Goal: Transaction & Acquisition: Book appointment/travel/reservation

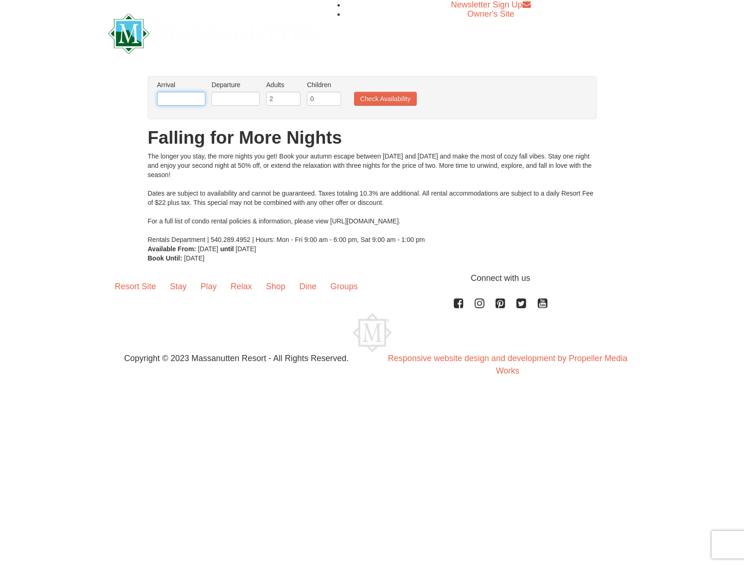
click at [176, 96] on input "text" at bounding box center [181, 99] width 48 height 14
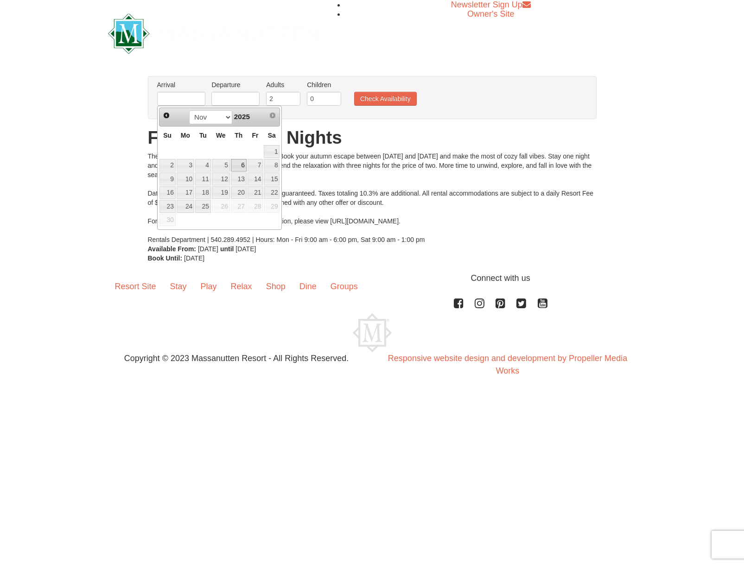
click at [243, 165] on link "6" at bounding box center [239, 165] width 16 height 13
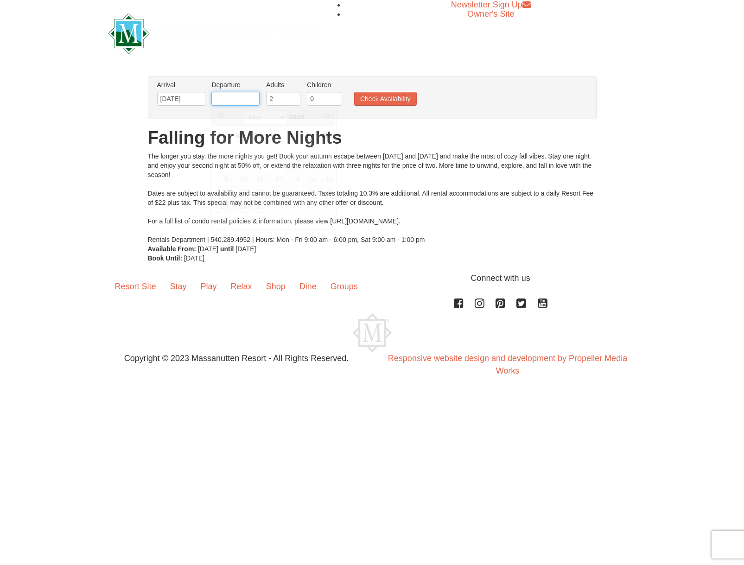
click at [231, 99] on input "text" at bounding box center [236, 99] width 48 height 14
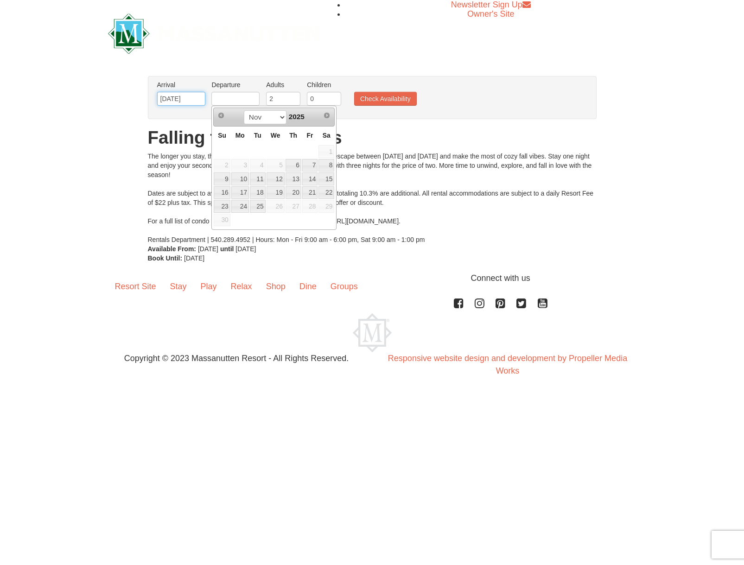
click at [180, 101] on input "11/06/2025" at bounding box center [181, 99] width 48 height 14
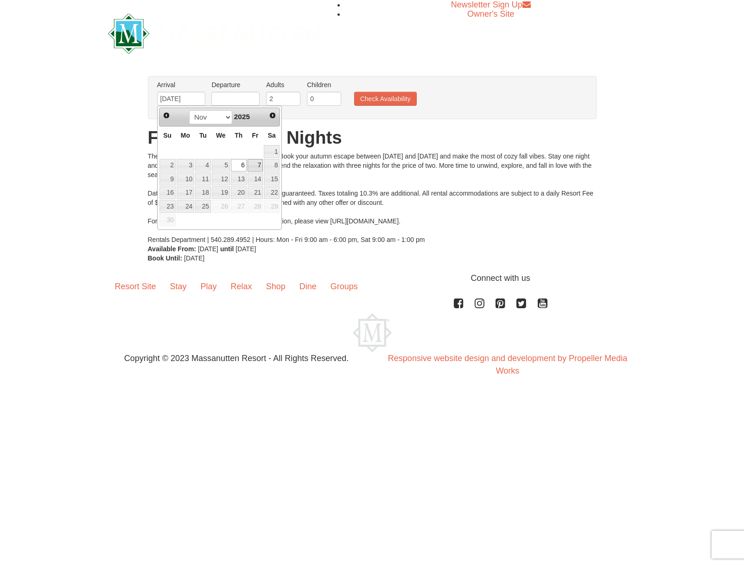
click at [258, 163] on link "7" at bounding box center [256, 165] width 16 height 13
type input "[DATE]"
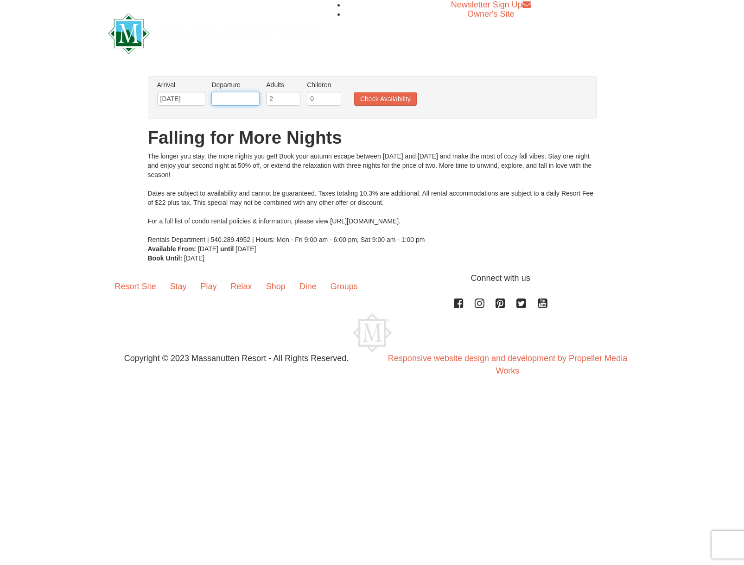
click at [223, 96] on input "text" at bounding box center [236, 99] width 48 height 14
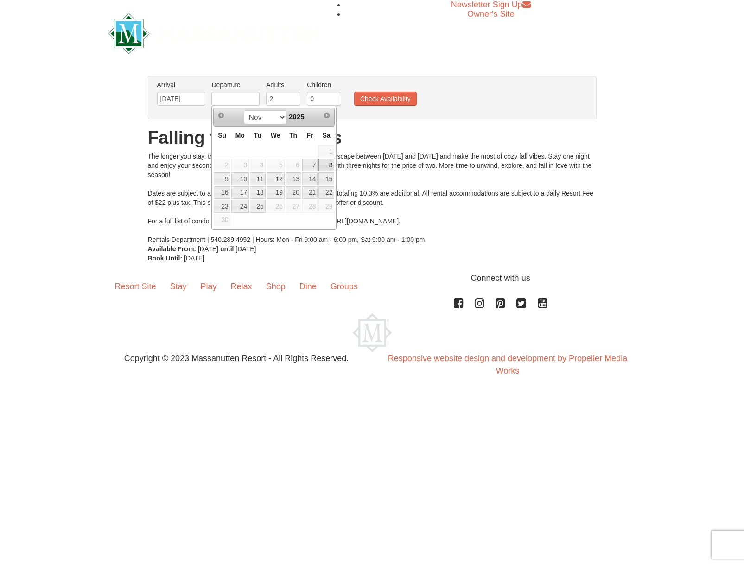
click at [327, 167] on link "8" at bounding box center [327, 165] width 16 height 13
type input "11/08/2025"
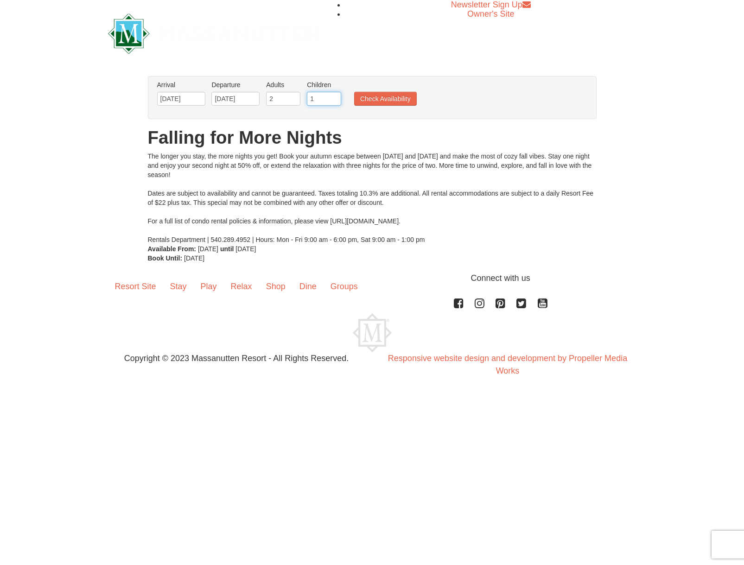
click at [336, 97] on input "1" at bounding box center [324, 99] width 34 height 14
click at [336, 97] on input "2" at bounding box center [324, 99] width 34 height 14
type input "3"
click at [336, 97] on input "3" at bounding box center [324, 99] width 34 height 14
click at [381, 100] on button "Check Availability" at bounding box center [385, 99] width 63 height 14
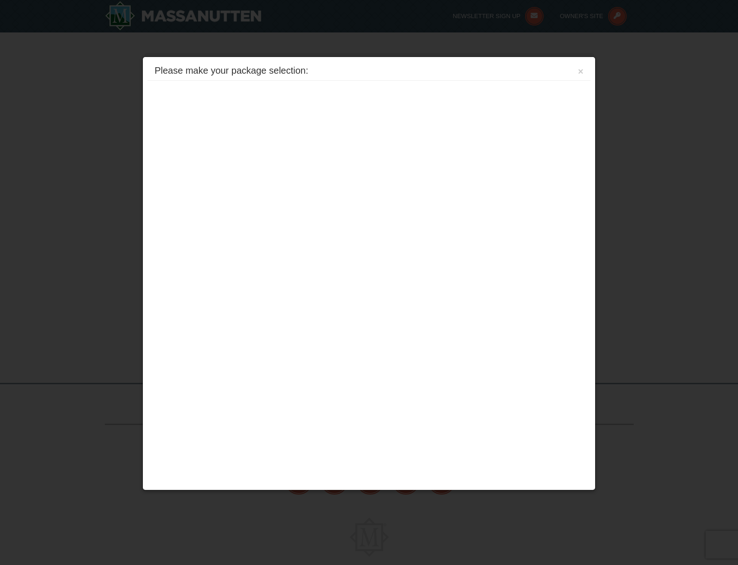
scroll to position [41, 0]
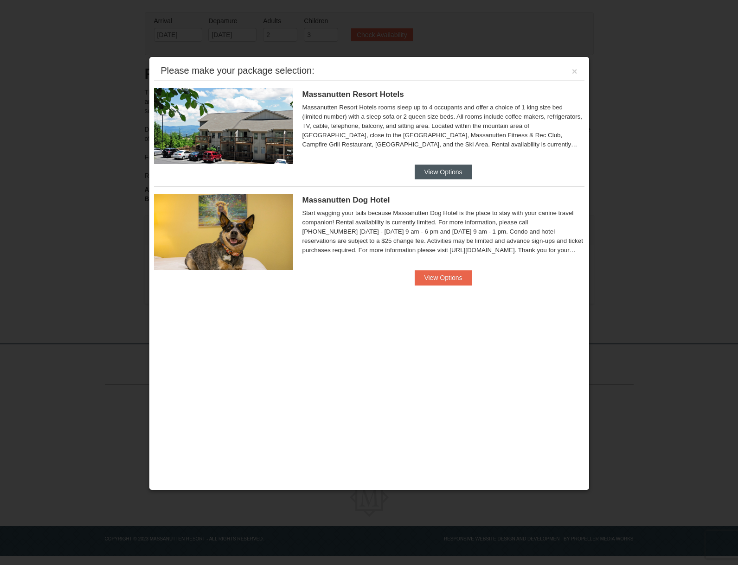
click at [436, 172] on button "View Options" at bounding box center [443, 172] width 57 height 15
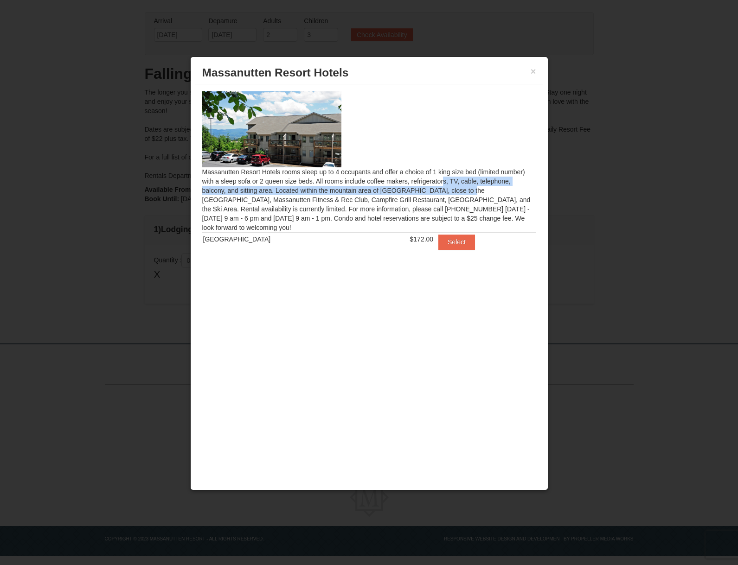
click at [377, 198] on div "Massanutten Resort Hotels rooms sleep up to 4 occupants and offer a choice of 1…" at bounding box center [369, 176] width 348 height 184
click at [406, 205] on div "Massanutten Resort Hotels rooms sleep up to 4 occupants and offer a choice of 1…" at bounding box center [369, 176] width 348 height 184
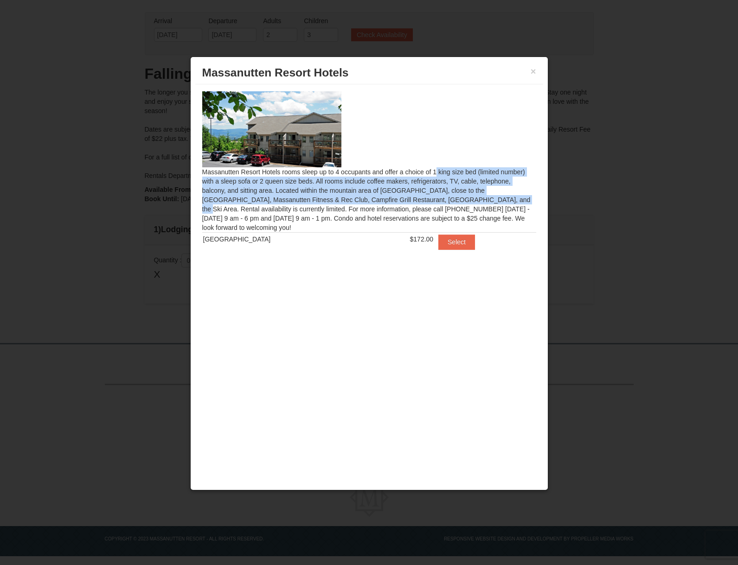
drag, startPoint x: 327, startPoint y: 175, endPoint x: 373, endPoint y: 210, distance: 57.6
click at [361, 203] on div "Massanutten Resort Hotels rooms sleep up to 4 occupants and offer a choice of 1…" at bounding box center [369, 176] width 348 height 184
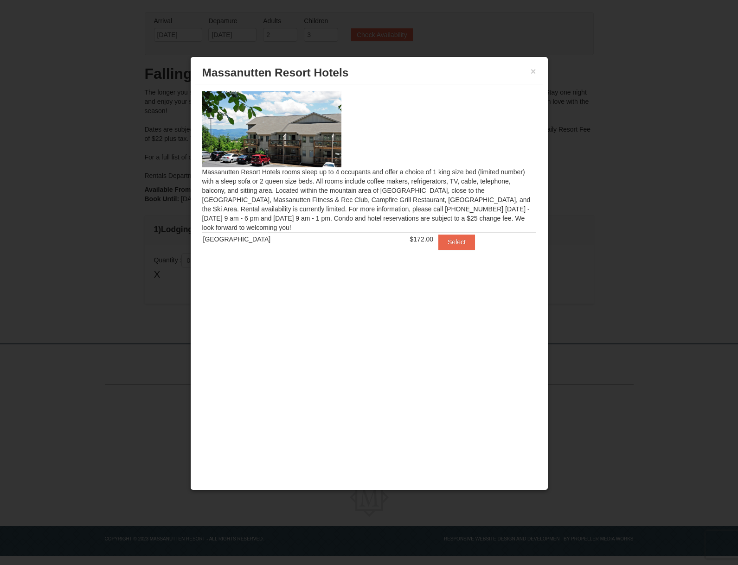
click at [374, 210] on div "Massanutten Resort Hotels rooms sleep up to 4 occupants and offer a choice of 1…" at bounding box center [369, 176] width 348 height 184
click at [535, 71] on button "×" at bounding box center [534, 71] width 6 height 9
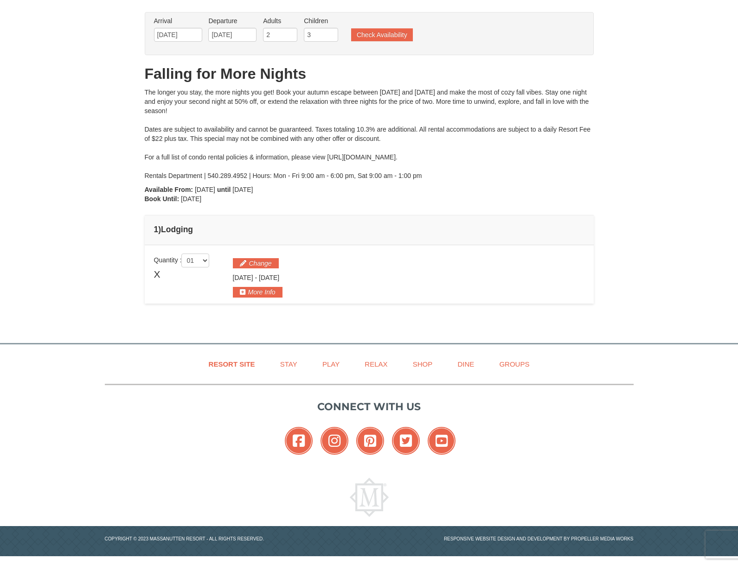
scroll to position [0, 0]
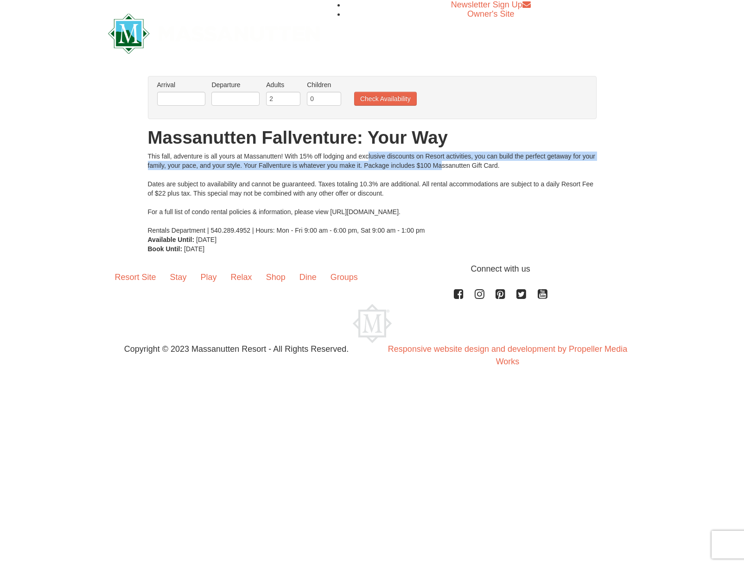
drag, startPoint x: 433, startPoint y: 165, endPoint x: 441, endPoint y: 167, distance: 7.6
click at [441, 167] on div "This fall, adventure is all yours at Massanutten! With 15% off lodging and excl…" at bounding box center [372, 193] width 449 height 83
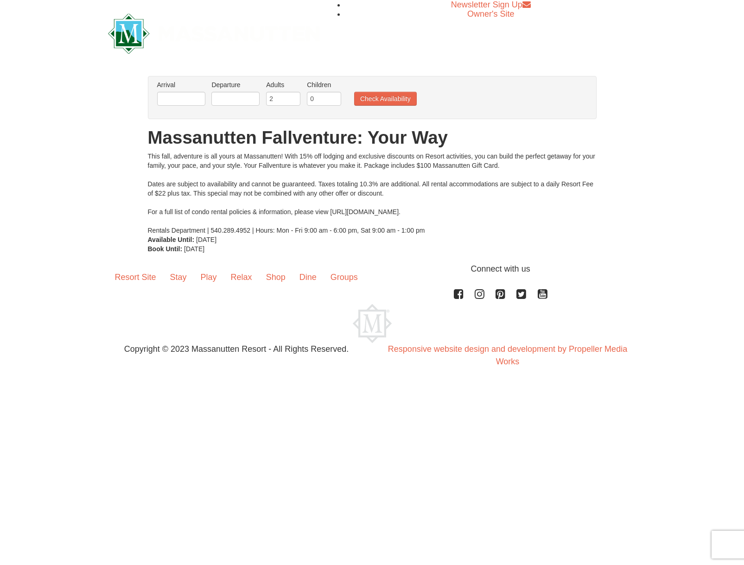
click at [474, 174] on div "This fall, adventure is all yours at Massanutten! With 15% off lodging and excl…" at bounding box center [372, 193] width 449 height 83
drag, startPoint x: 294, startPoint y: 163, endPoint x: 474, endPoint y: 168, distance: 180.0
click at [472, 168] on div "This fall, adventure is all yours at Massanutten! With 15% off lodging and excl…" at bounding box center [372, 193] width 449 height 83
drag, startPoint x: 452, startPoint y: 183, endPoint x: 444, endPoint y: 184, distance: 7.9
click at [450, 183] on div "This fall, adventure is all yours at Massanutten! With 15% off lodging and excl…" at bounding box center [372, 193] width 449 height 83
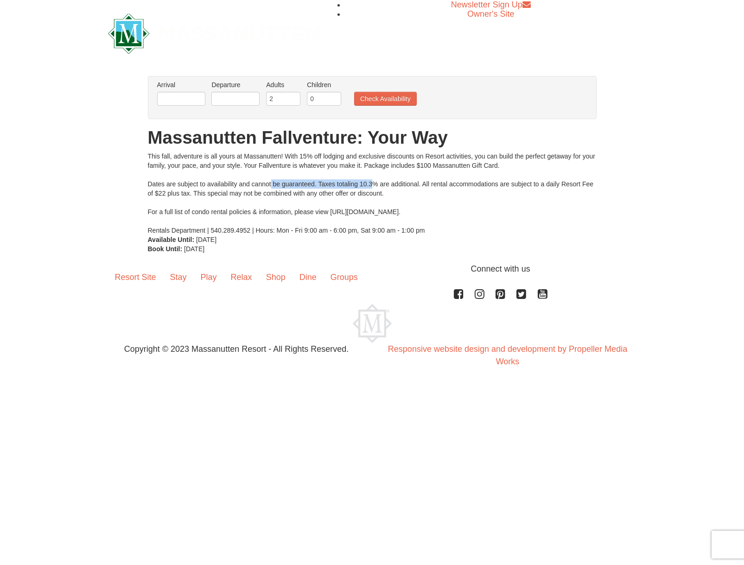
drag, startPoint x: 272, startPoint y: 183, endPoint x: 468, endPoint y: 194, distance: 196.1
click at [442, 191] on div "This fall, adventure is all yours at Massanutten! With 15% off lodging and excl…" at bounding box center [372, 193] width 449 height 83
click at [461, 199] on div "This fall, adventure is all yours at Massanutten! With 15% off lodging and excl…" at bounding box center [372, 193] width 449 height 83
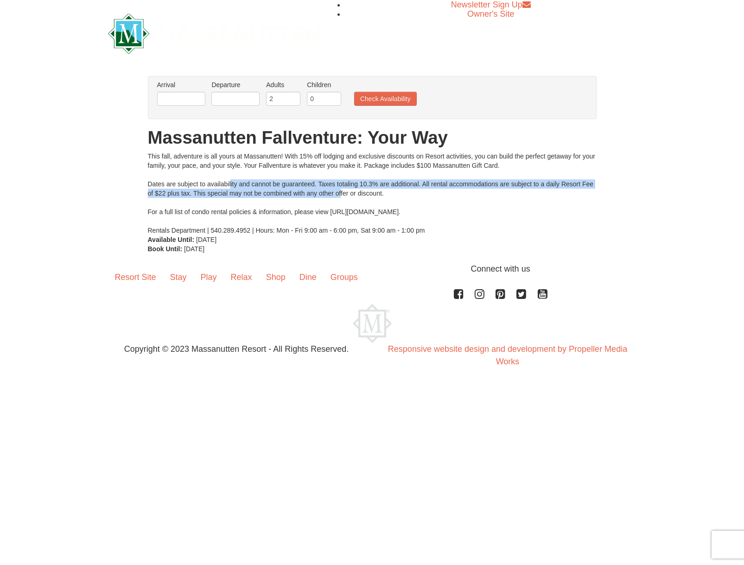
drag, startPoint x: 231, startPoint y: 187, endPoint x: 366, endPoint y: 196, distance: 134.8
click at [357, 194] on div "This fall, adventure is all yours at Massanutten! With 15% off lodging and excl…" at bounding box center [372, 193] width 449 height 83
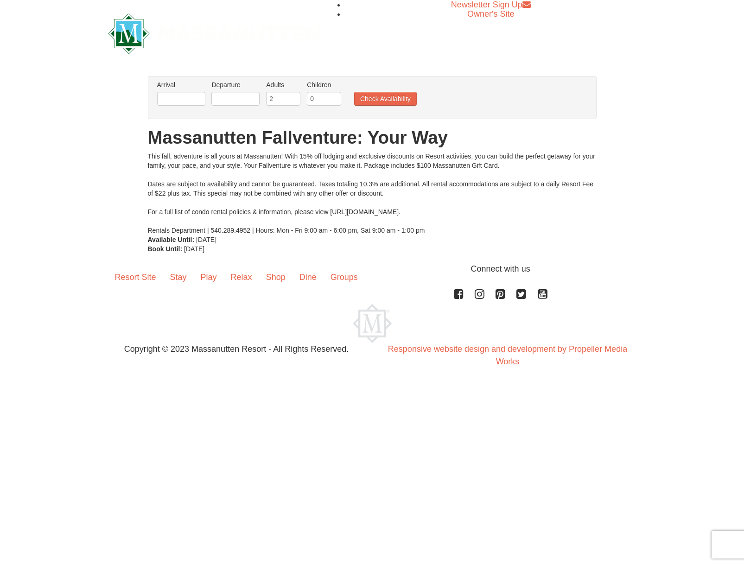
click at [355, 198] on div "This fall, adventure is all yours at Massanutten! With 15% off lodging and excl…" at bounding box center [372, 193] width 449 height 83
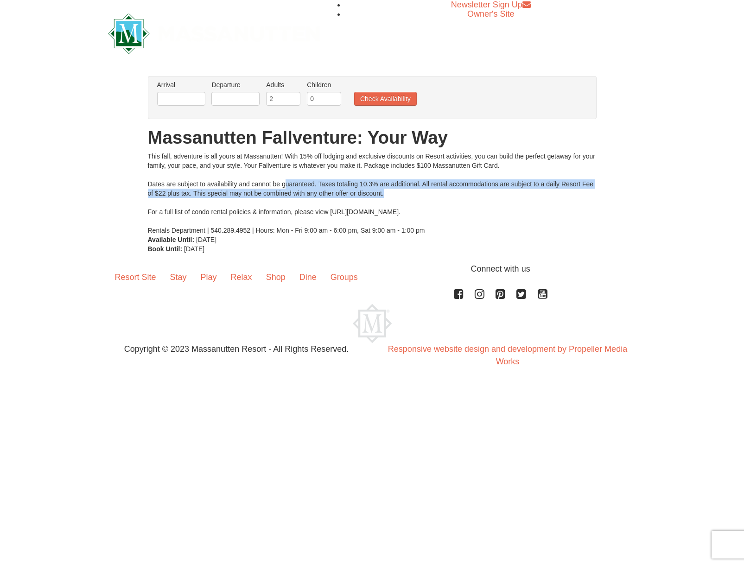
drag, startPoint x: 286, startPoint y: 184, endPoint x: 481, endPoint y: 199, distance: 195.5
click at [453, 196] on div "This fall, adventure is all yours at Massanutten! With 15% off lodging and excl…" at bounding box center [372, 193] width 449 height 83
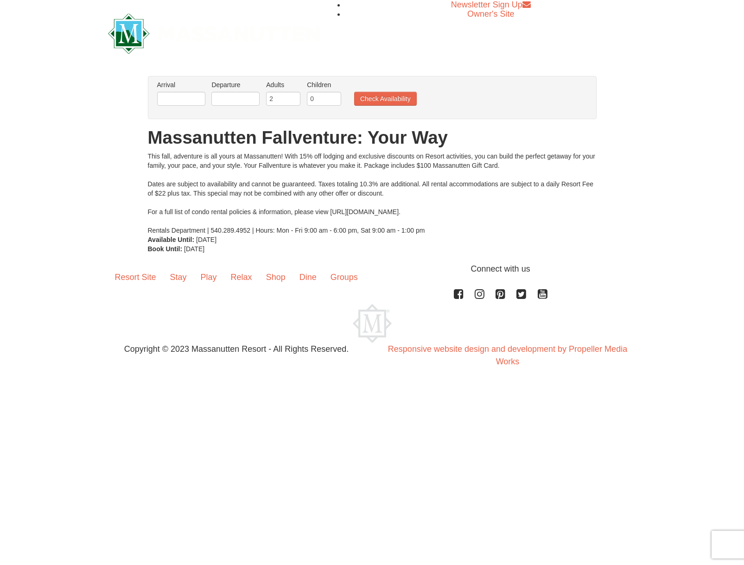
click at [481, 199] on div "This fall, adventure is all yours at Massanutten! With 15% off lodging and excl…" at bounding box center [372, 193] width 449 height 83
click at [192, 102] on input "text" at bounding box center [181, 99] width 48 height 14
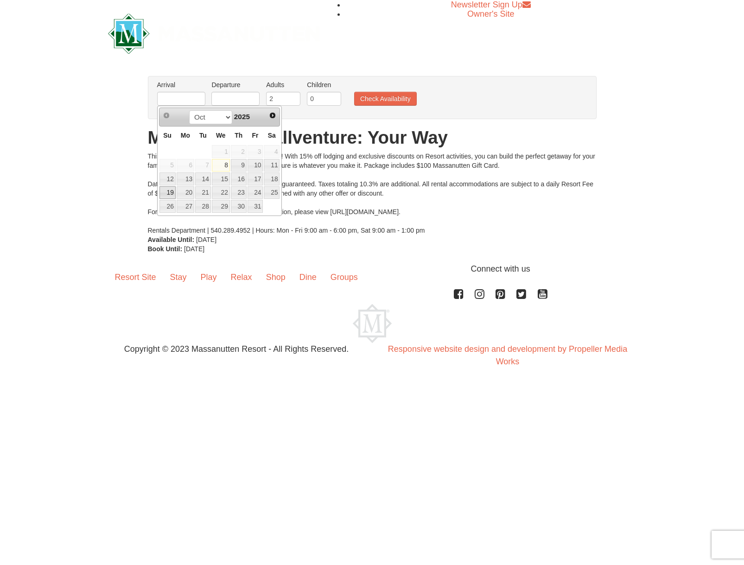
click at [172, 192] on link "19" at bounding box center [168, 192] width 16 height 13
type input "[DATE]"
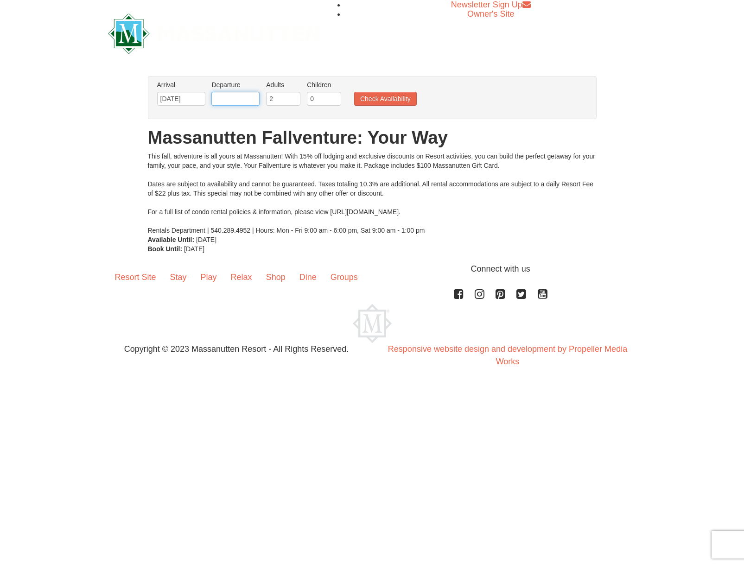
click at [232, 97] on input "text" at bounding box center [236, 99] width 48 height 14
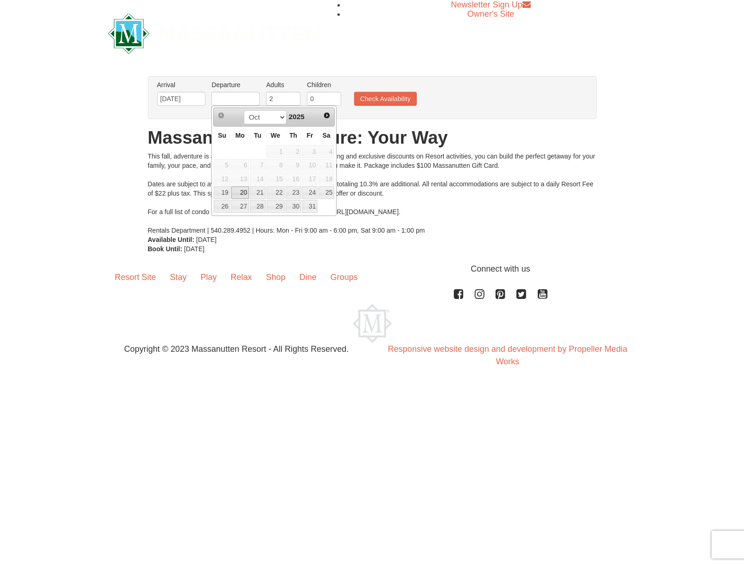
click at [244, 191] on link "20" at bounding box center [240, 192] width 18 height 13
type input "[DATE]"
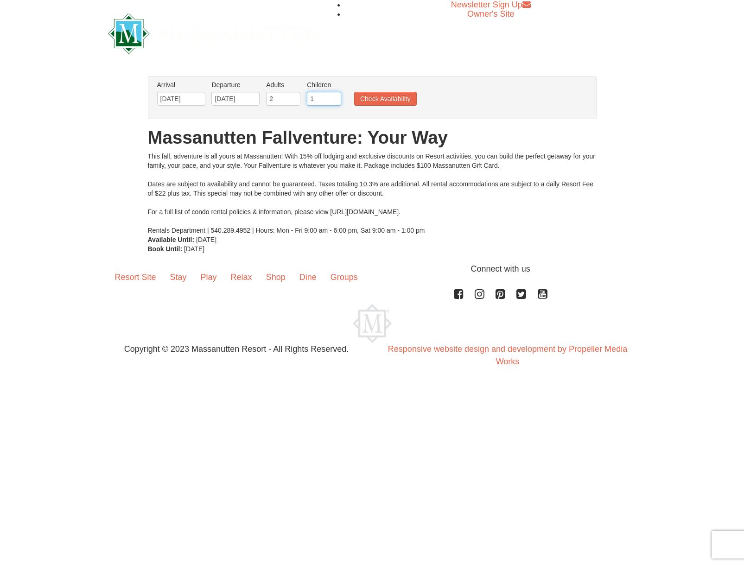
click at [335, 96] on input "1" at bounding box center [324, 99] width 34 height 14
click at [335, 96] on input "2" at bounding box center [324, 99] width 34 height 14
type input "3"
click at [335, 96] on input "3" at bounding box center [324, 99] width 34 height 14
click at [391, 102] on button "Check Availability" at bounding box center [385, 99] width 63 height 14
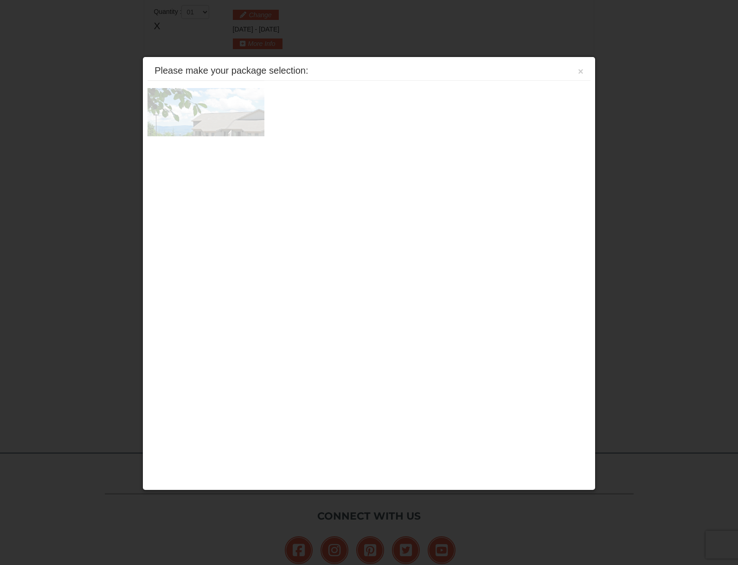
scroll to position [283, 0]
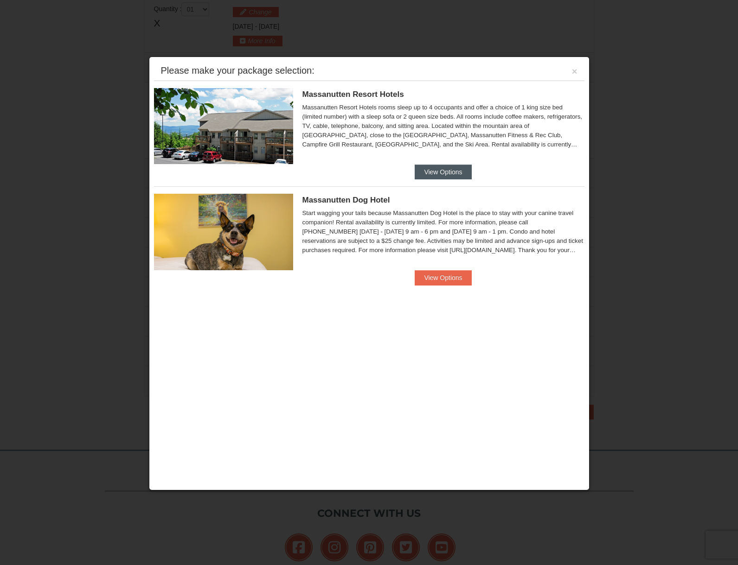
click at [434, 171] on button "View Options" at bounding box center [443, 172] width 57 height 15
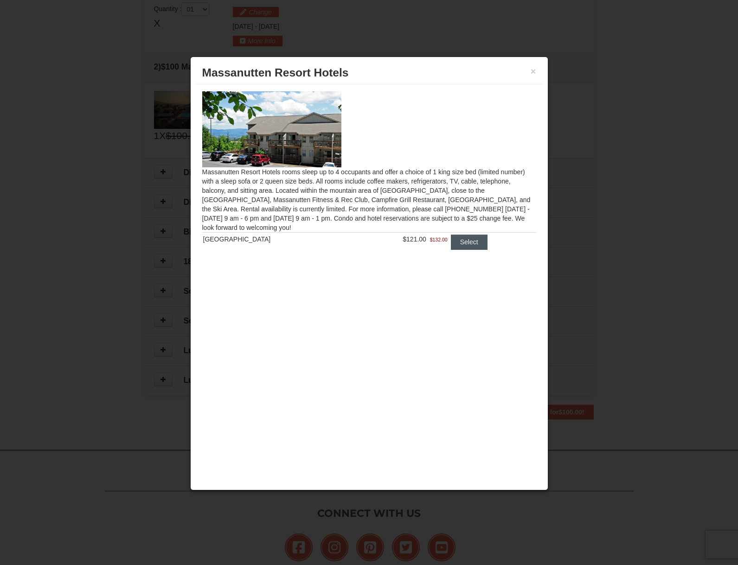
click at [462, 243] on button "Select" at bounding box center [469, 242] width 37 height 15
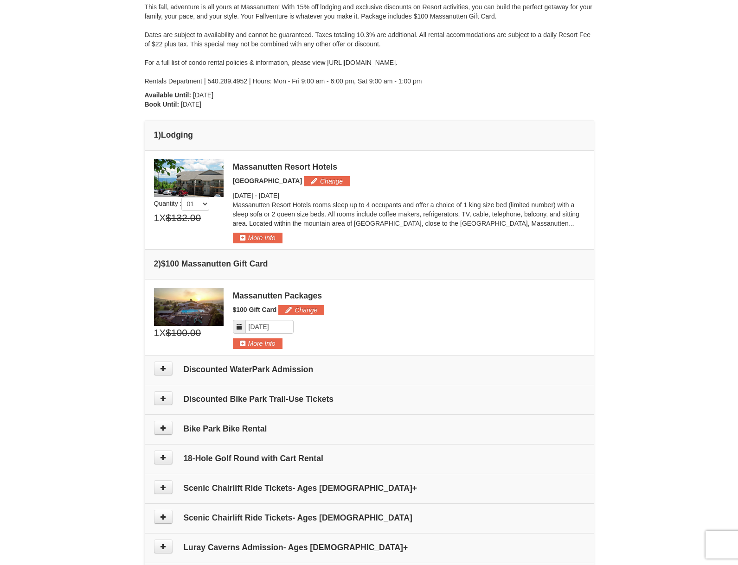
scroll to position [317, 0]
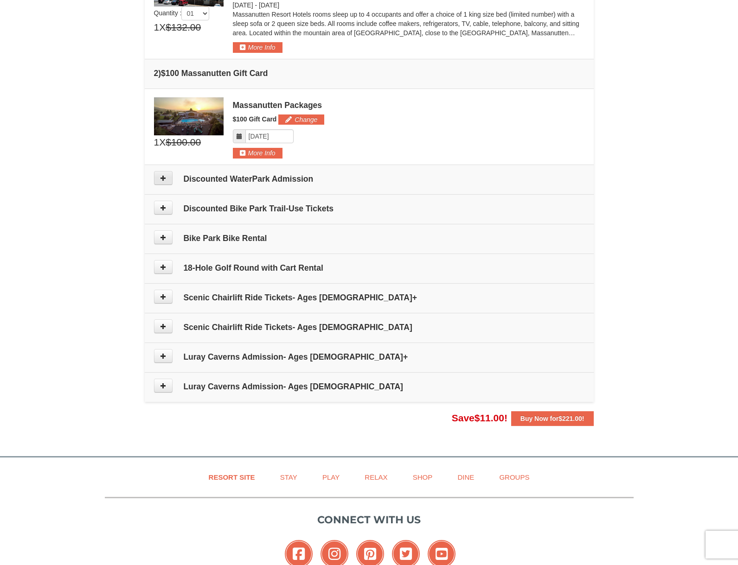
click at [161, 175] on icon at bounding box center [163, 178] width 6 height 6
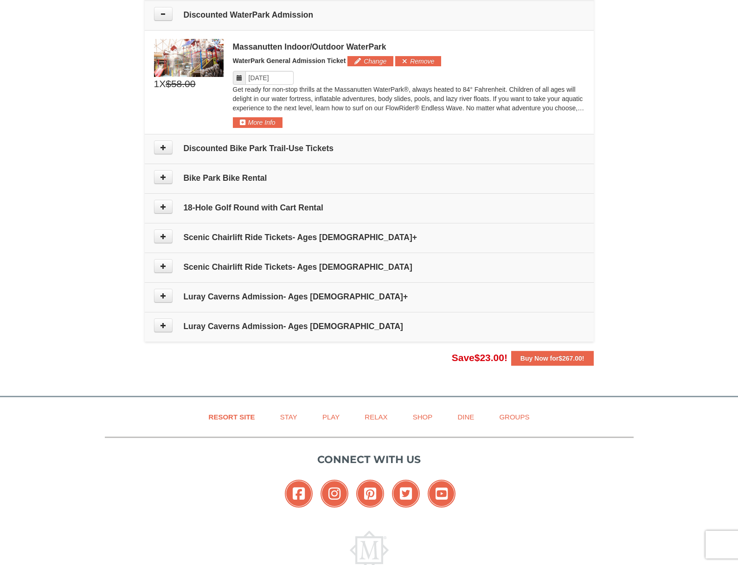
scroll to position [398, 0]
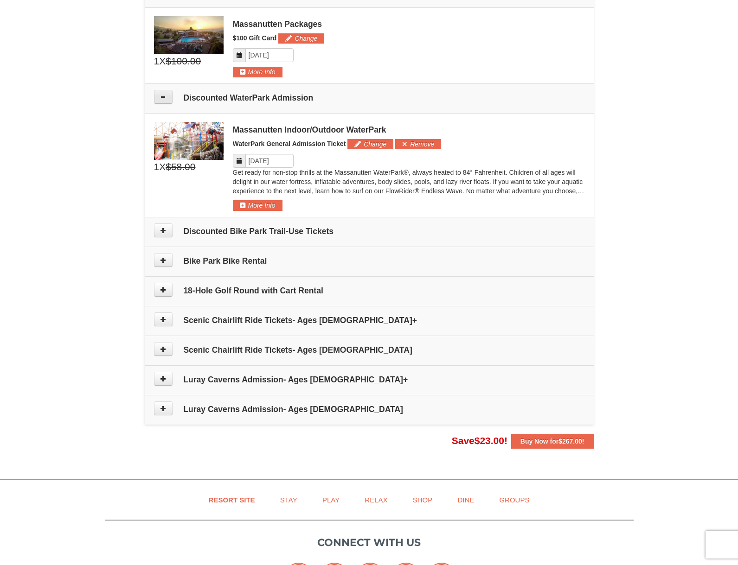
click at [166, 97] on icon at bounding box center [163, 97] width 6 height 6
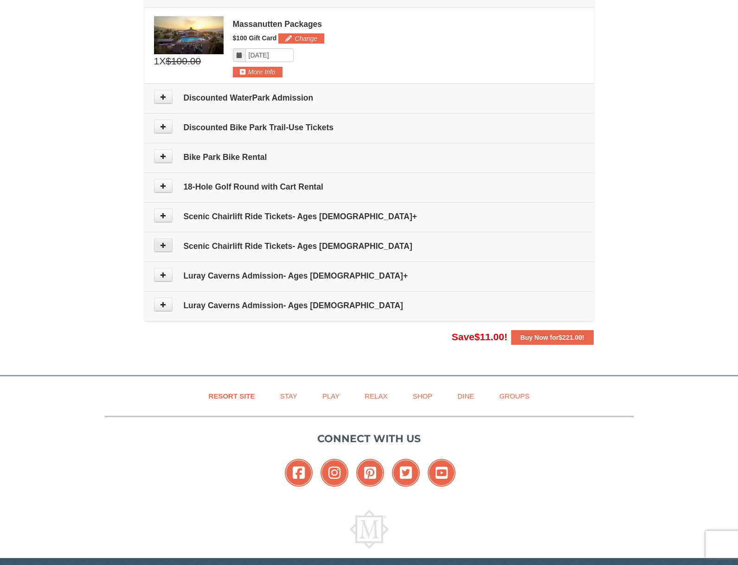
click at [168, 245] on button at bounding box center [163, 245] width 19 height 14
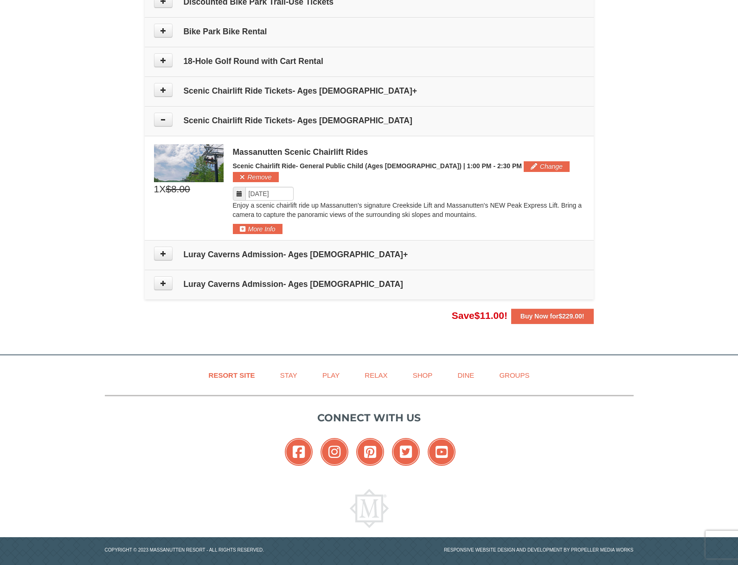
scroll to position [525, 0]
click at [269, 187] on input "Please format dates MM/DD/YYYY" at bounding box center [269, 194] width 48 height 14
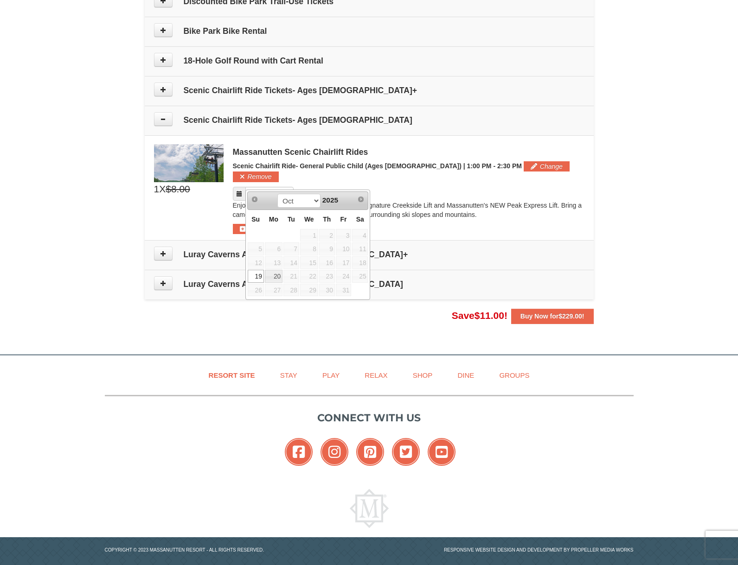
click at [418, 211] on div "Enjoy a scenic chairlift ride up Massanutten’s signature Creekside Lift and Mas…" at bounding box center [409, 212] width 352 height 23
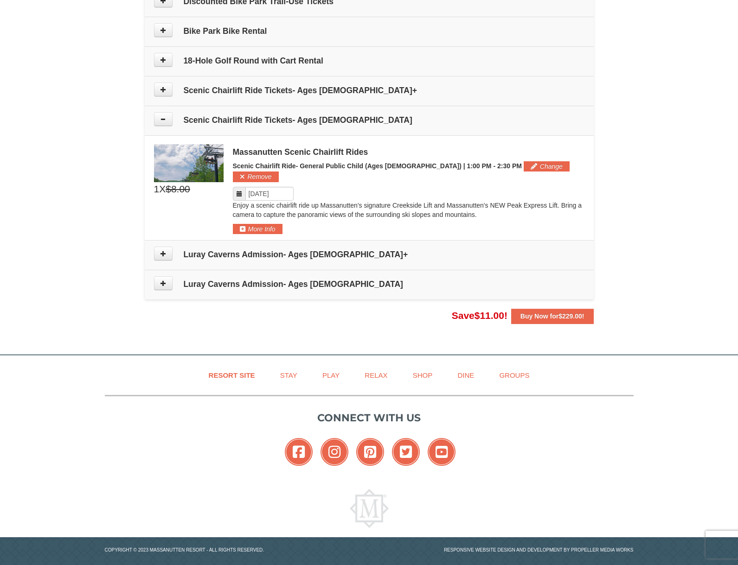
click at [166, 190] on span "X" at bounding box center [162, 189] width 6 height 14
drag, startPoint x: 159, startPoint y: 190, endPoint x: 175, endPoint y: 191, distance: 16.3
click at [170, 191] on div "1 X $8.00" at bounding box center [189, 189] width 70 height 14
click at [349, 187] on div "Please format dates MM/DD/YYYY" at bounding box center [409, 194] width 352 height 14
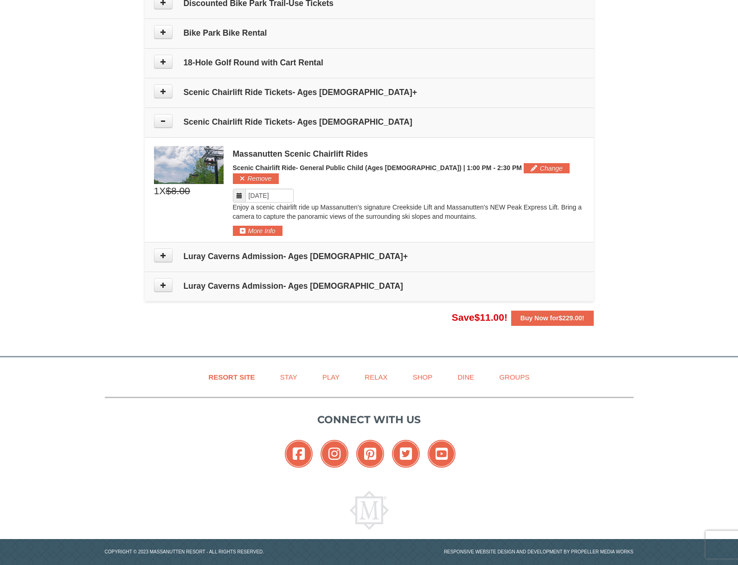
scroll to position [507, 0]
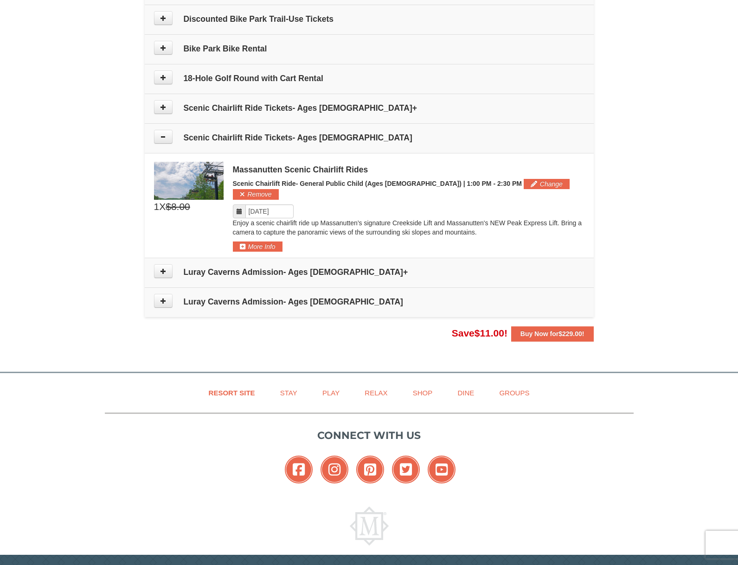
click at [282, 109] on h4 "Scenic Chairlift Ride Tickets- Ages [DEMOGRAPHIC_DATA]+" at bounding box center [369, 107] width 430 height 9
click at [172, 109] on button at bounding box center [163, 107] width 19 height 14
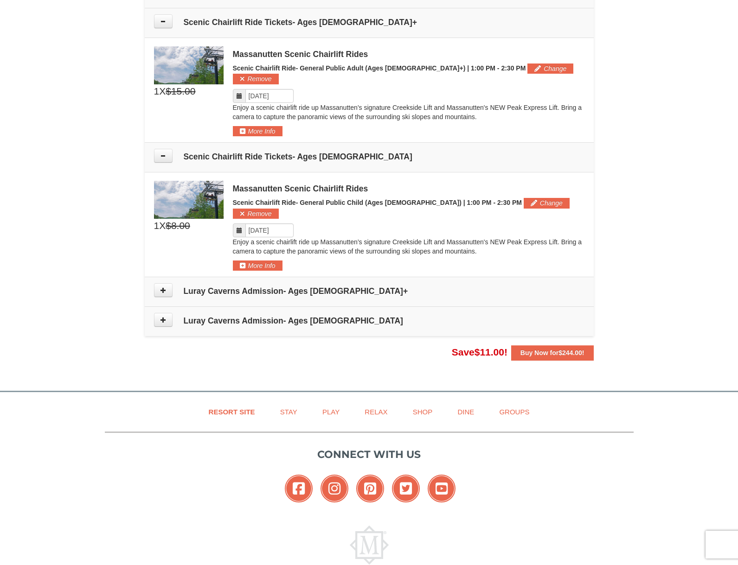
scroll to position [527, 0]
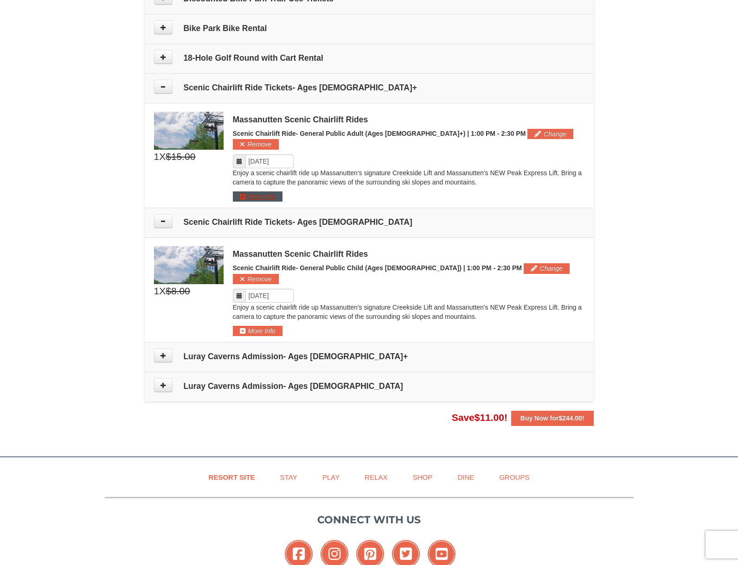
click at [257, 192] on button "More Info" at bounding box center [258, 197] width 50 height 10
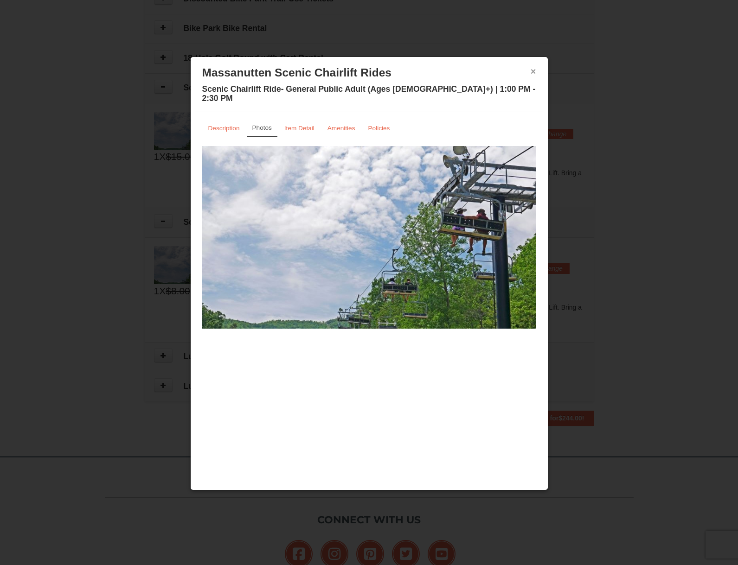
click at [533, 73] on button "×" at bounding box center [534, 71] width 6 height 9
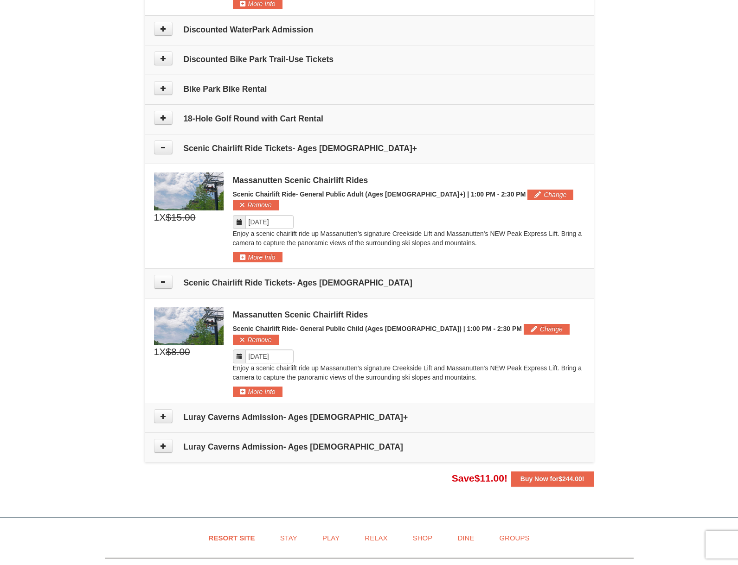
scroll to position [448, 0]
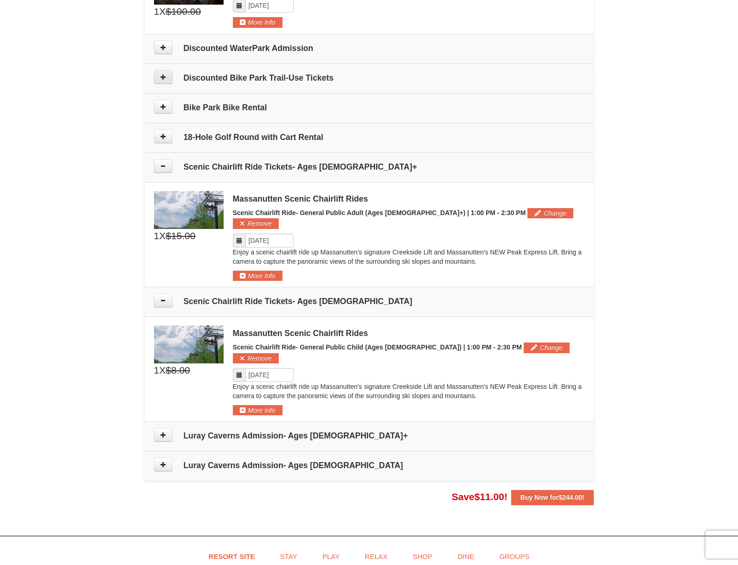
click at [164, 78] on icon at bounding box center [163, 77] width 6 height 6
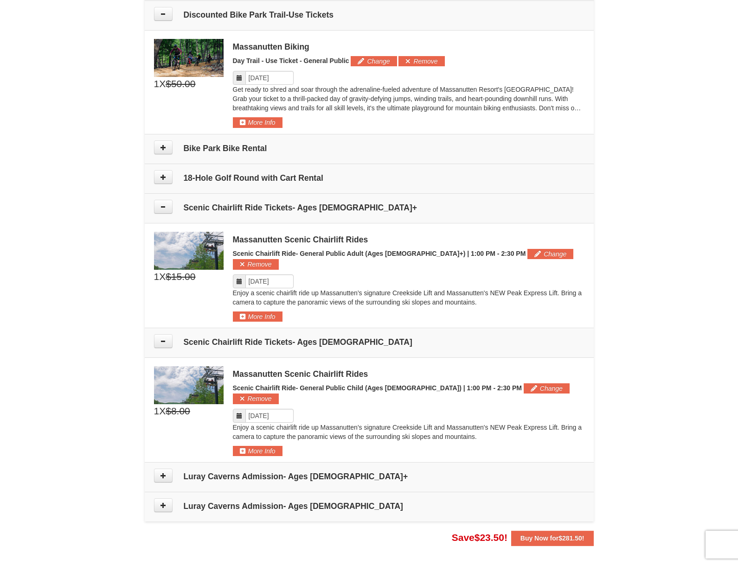
scroll to position [440, 0]
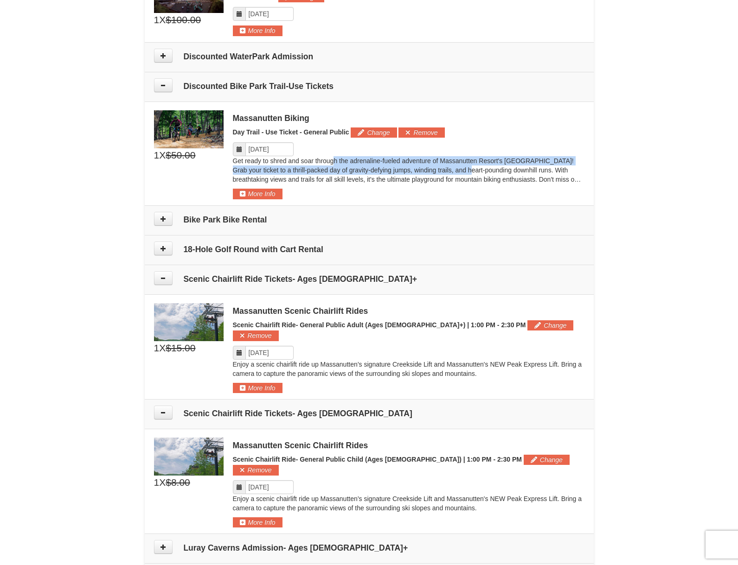
drag, startPoint x: 334, startPoint y: 160, endPoint x: 494, endPoint y: 177, distance: 161.9
click at [465, 170] on p "Get ready to shred and soar through the adrenaline-fueled adventure of Massanut…" at bounding box center [409, 170] width 352 height 28
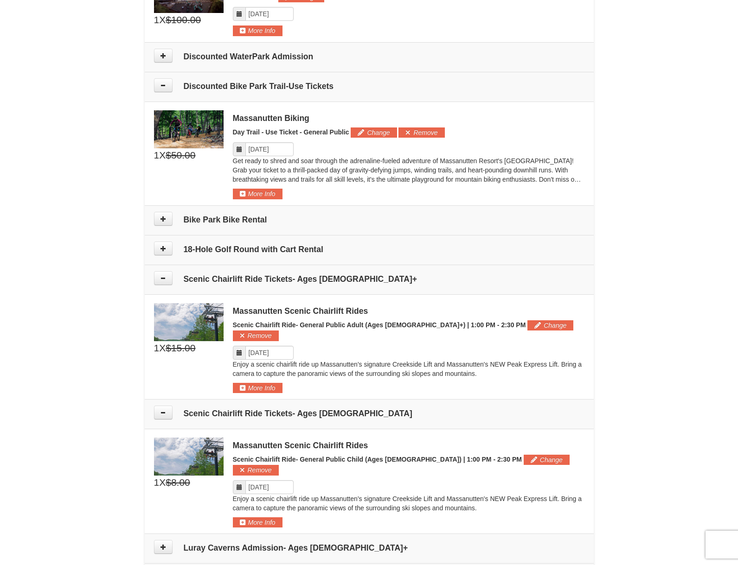
click at [494, 177] on p "Get ready to shred and soar through the adrenaline-fueled adventure of Massanut…" at bounding box center [409, 170] width 352 height 28
drag, startPoint x: 331, startPoint y: 170, endPoint x: 496, endPoint y: 178, distance: 164.9
click at [474, 173] on p "Get ready to shred and soar through the adrenaline-fueled adventure of Massanut…" at bounding box center [409, 170] width 352 height 28
click at [496, 178] on p "Get ready to shred and soar through the adrenaline-fueled adventure of Massanut…" at bounding box center [409, 170] width 352 height 28
drag, startPoint x: 321, startPoint y: 168, endPoint x: 517, endPoint y: 172, distance: 195.8
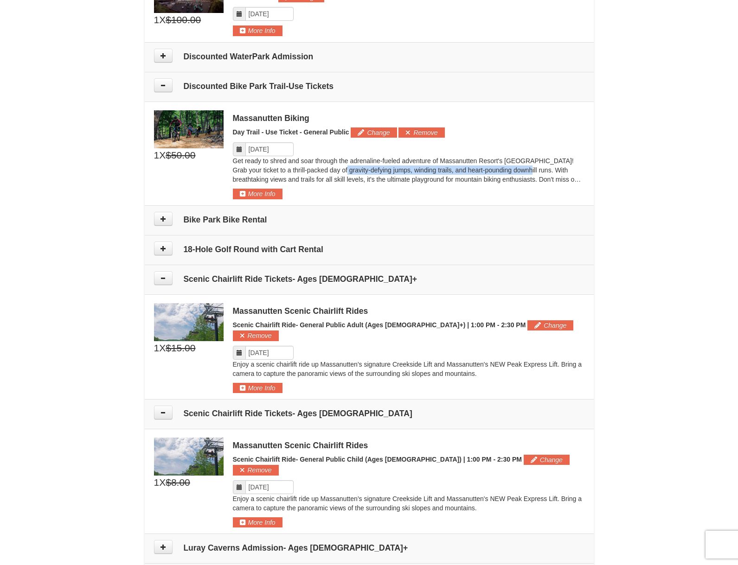
click at [515, 172] on p "Get ready to shred and soar through the adrenaline-fueled adventure of Massanut…" at bounding box center [409, 170] width 352 height 28
click at [512, 180] on p "Get ready to shred and soar through the adrenaline-fueled adventure of Massanut…" at bounding box center [409, 170] width 352 height 28
drag, startPoint x: 369, startPoint y: 180, endPoint x: 516, endPoint y: 179, distance: 146.6
click at [514, 180] on p "Get ready to shred and soar through the adrenaline-fueled adventure of Massanut…" at bounding box center [409, 170] width 352 height 28
click at [505, 168] on p "Get ready to shred and soar through the adrenaline-fueled adventure of Massanut…" at bounding box center [409, 170] width 352 height 28
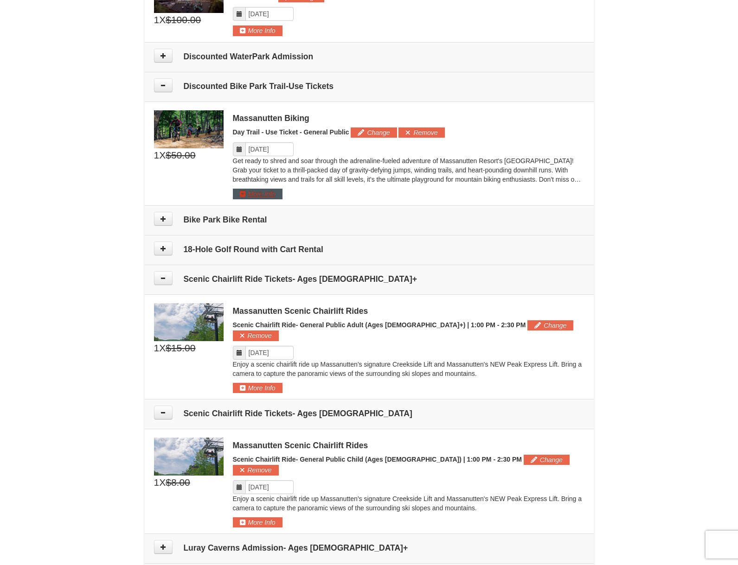
click at [272, 192] on button "More Info" at bounding box center [258, 194] width 50 height 10
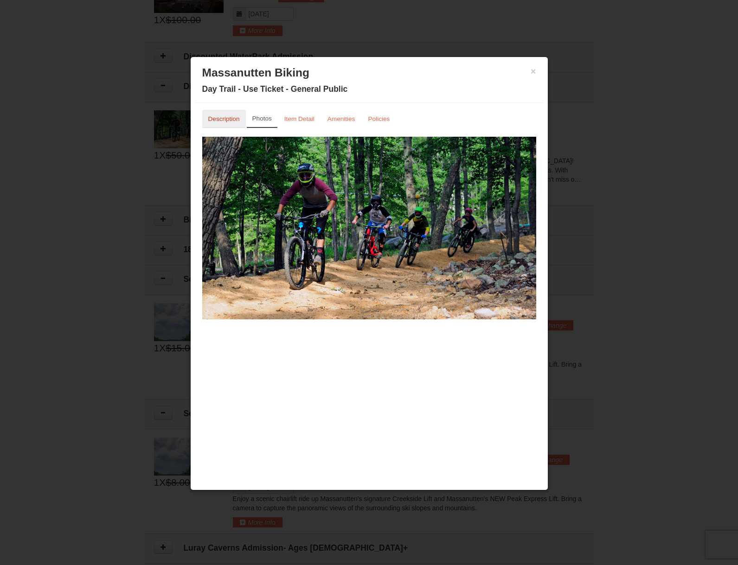
click at [241, 119] on link "Description" at bounding box center [224, 119] width 44 height 18
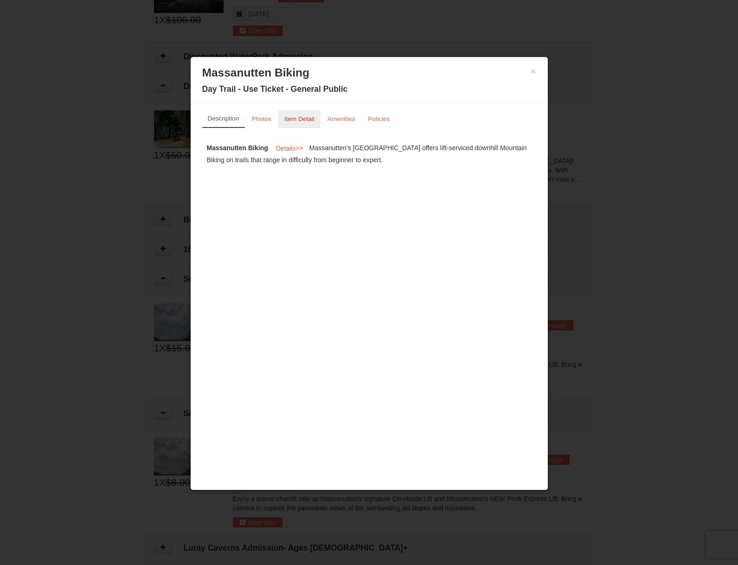
click at [289, 122] on small "Item Detail" at bounding box center [299, 118] width 30 height 7
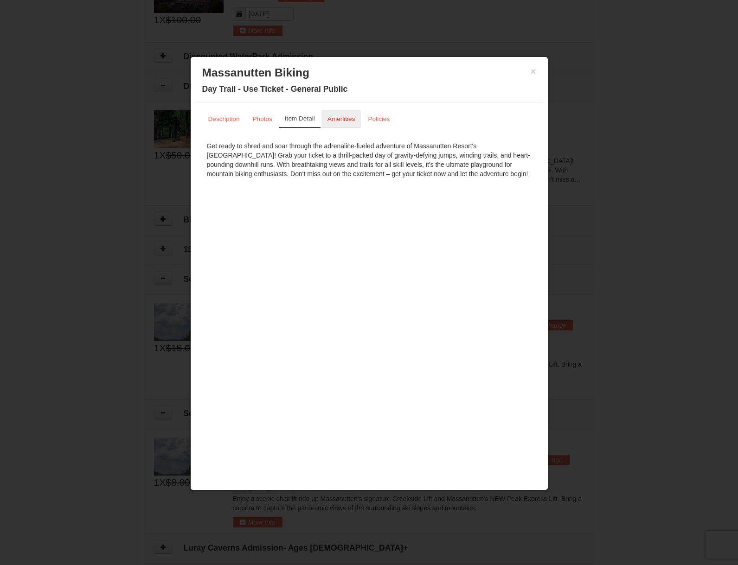
click at [334, 122] on small "Amenities" at bounding box center [341, 118] width 28 height 7
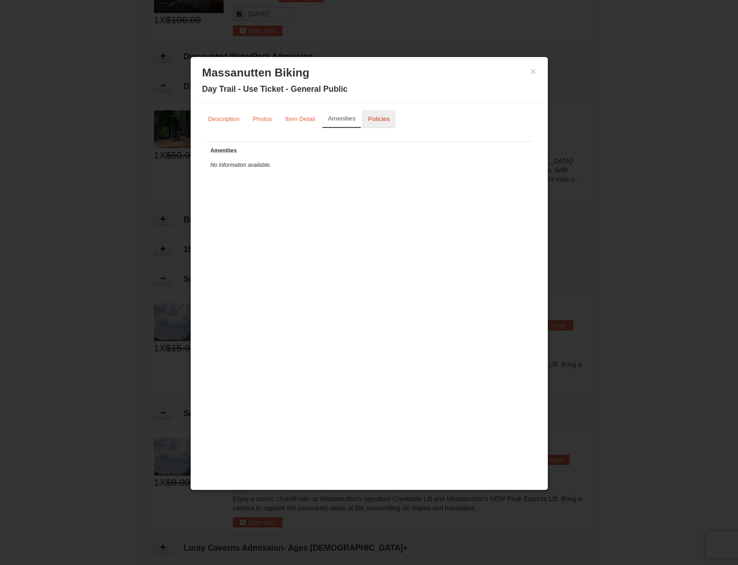
click at [373, 122] on small "Policies" at bounding box center [379, 118] width 22 height 7
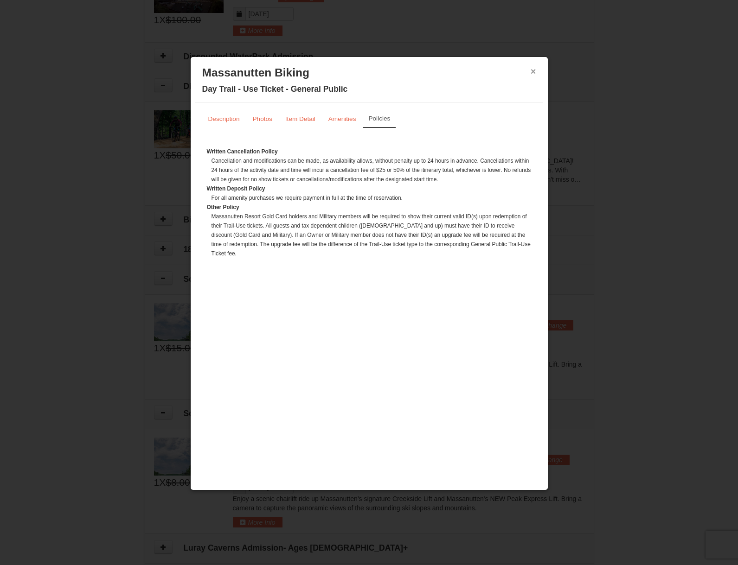
click at [535, 74] on button "×" at bounding box center [534, 71] width 6 height 9
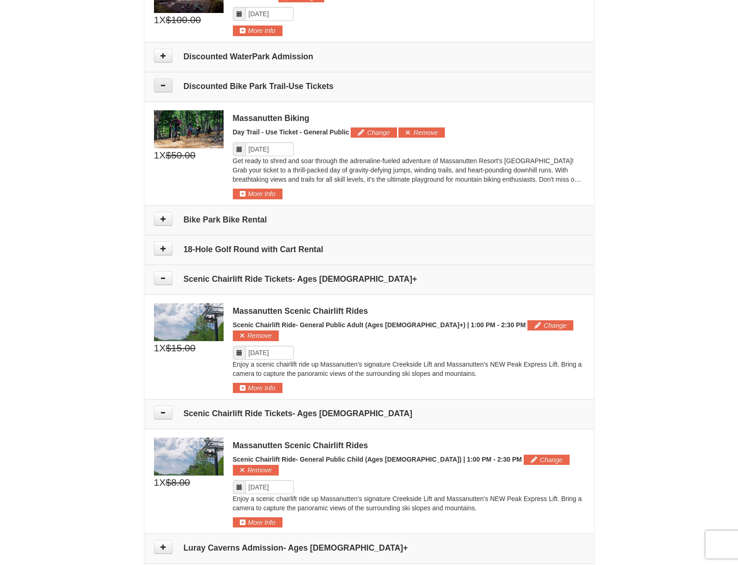
click at [163, 87] on icon at bounding box center [163, 85] width 6 height 6
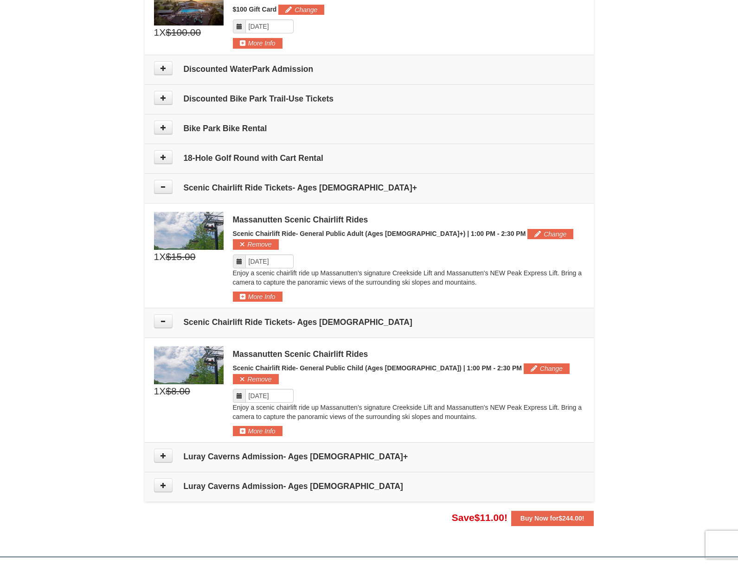
scroll to position [343, 0]
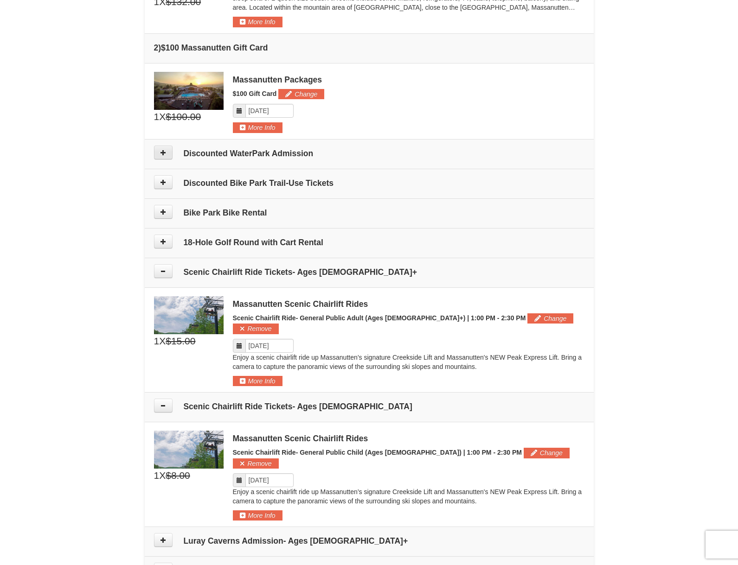
click at [165, 151] on icon at bounding box center [163, 152] width 6 height 6
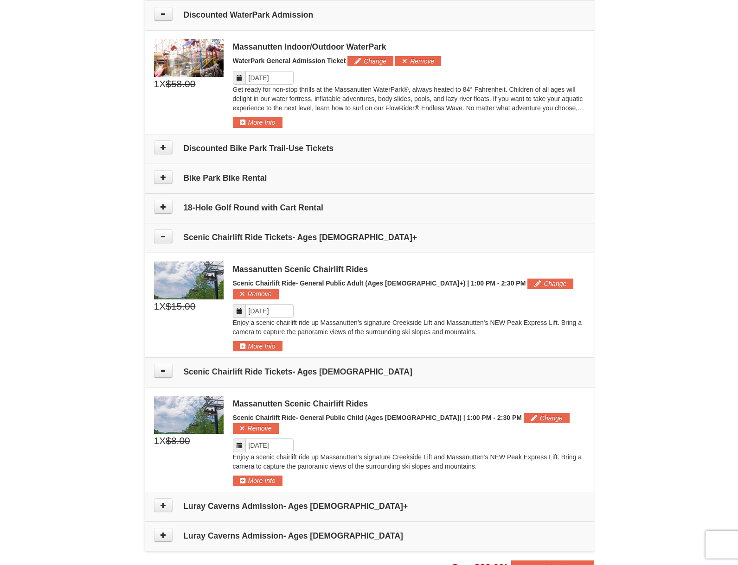
scroll to position [425, 0]
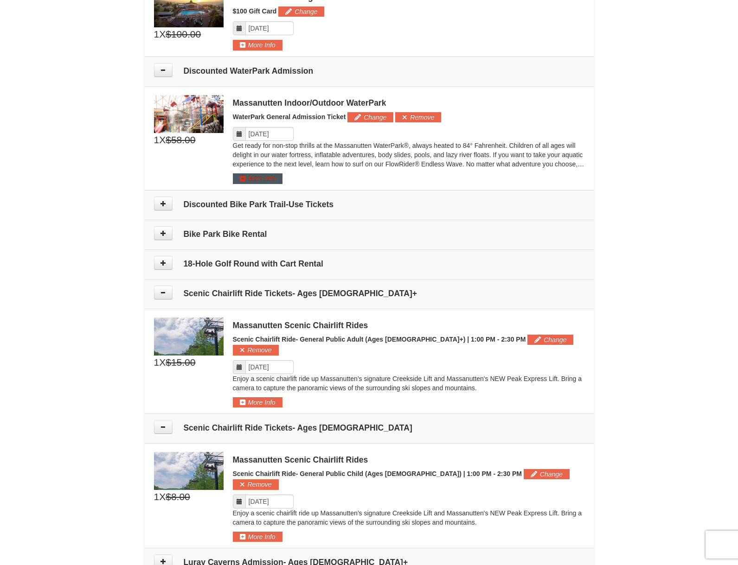
click at [261, 178] on button "More Info" at bounding box center [258, 178] width 50 height 10
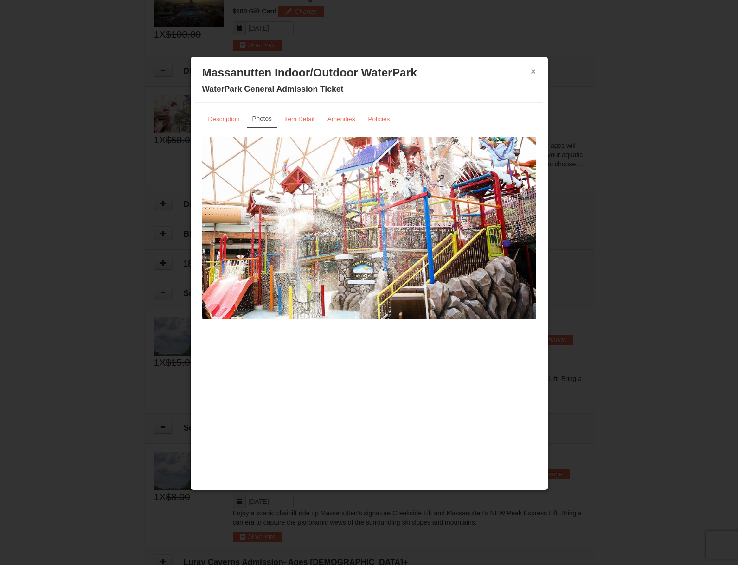
click at [534, 71] on button "×" at bounding box center [534, 71] width 6 height 9
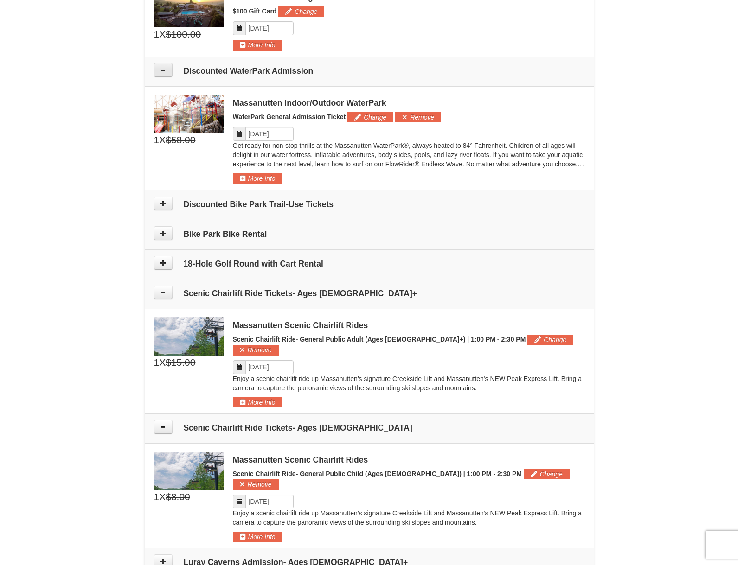
click at [159, 72] on button at bounding box center [163, 70] width 19 height 14
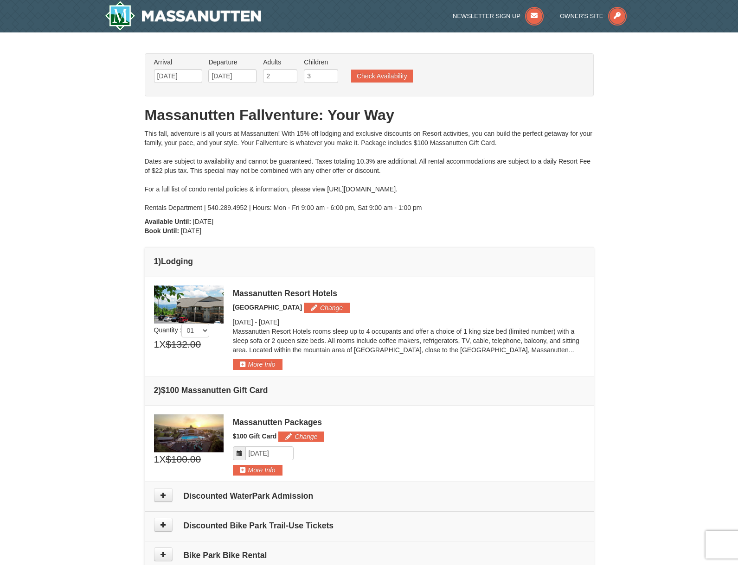
scroll to position [187, 0]
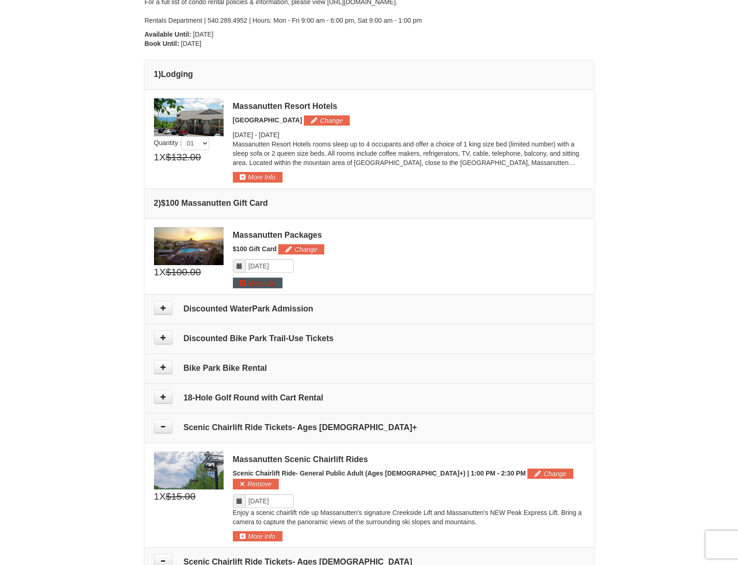
click at [258, 281] on button "More Info" at bounding box center [258, 283] width 50 height 10
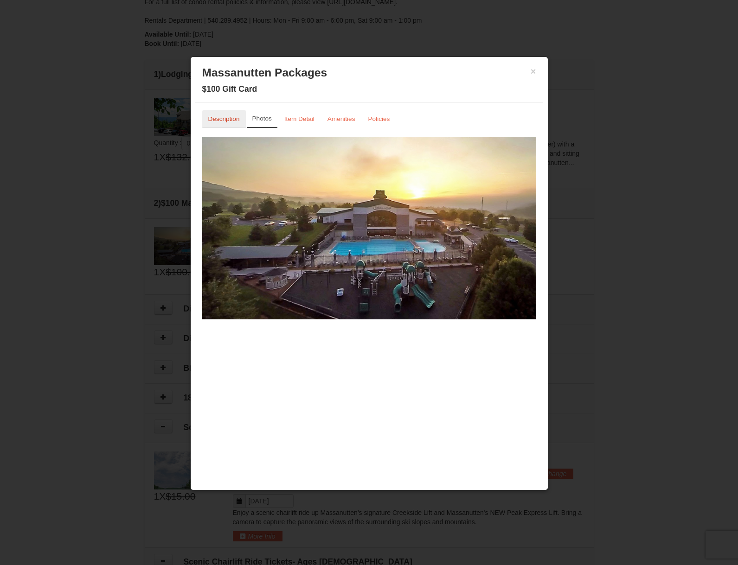
click at [220, 121] on small "Description" at bounding box center [224, 118] width 32 height 7
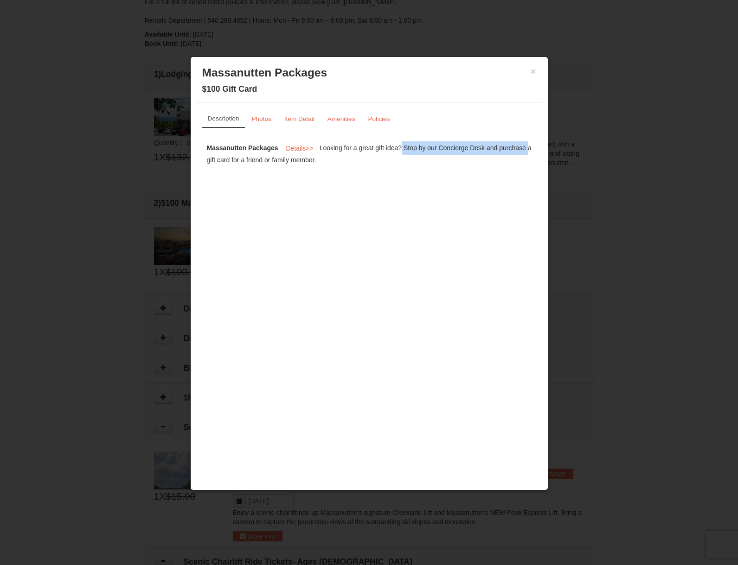
drag, startPoint x: 366, startPoint y: 147, endPoint x: 485, endPoint y: 147, distance: 119.2
click at [485, 147] on div "Massanutten Packages Details >> Looking for a great gift idea? Stop by our Conc…" at bounding box center [369, 153] width 334 height 32
click at [416, 173] on div "Description Photos Item Detail Amenities Policies Massanutten Packages Details …" at bounding box center [369, 139] width 348 height 73
drag, startPoint x: 477, startPoint y: 146, endPoint x: 498, endPoint y: 145, distance: 20.9
click at [498, 145] on div "Massanutten Packages Details >> Looking for a great gift idea? Stop by our Conc…" at bounding box center [369, 153] width 334 height 32
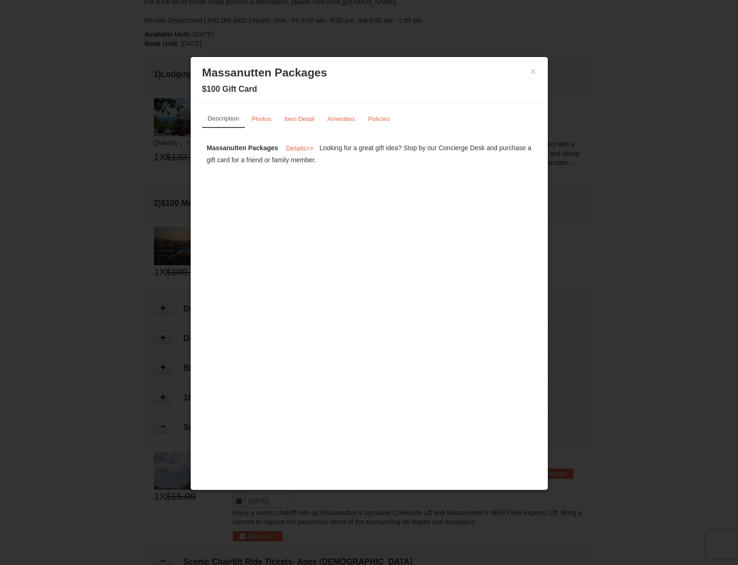
click at [448, 169] on div "Massanutten Packages Details >> Looking for a great gift idea? Stop by our Conc…" at bounding box center [369, 153] width 334 height 32
drag, startPoint x: 228, startPoint y: 162, endPoint x: 313, endPoint y: 167, distance: 85.0
click at [305, 165] on div "Massanutten Packages Details >> Looking for a great gift idea? Stop by our Conc…" at bounding box center [369, 153] width 334 height 32
click at [313, 167] on div "Massanutten Packages Details >> Looking for a great gift idea? Stop by our Conc…" at bounding box center [369, 153] width 334 height 32
click at [264, 127] on link "Photos" at bounding box center [262, 119] width 32 height 18
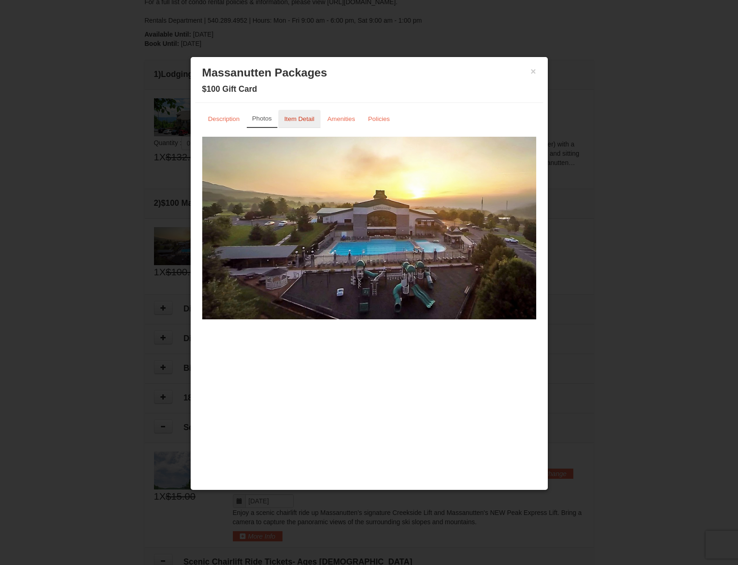
click at [300, 120] on small "Item Detail" at bounding box center [299, 118] width 30 height 7
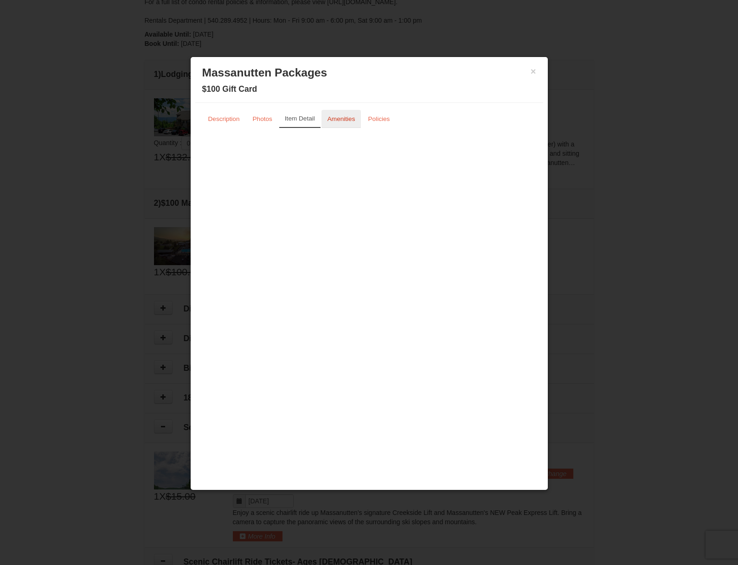
click at [334, 121] on small "Amenities" at bounding box center [341, 118] width 28 height 7
click at [379, 120] on small "Policies" at bounding box center [379, 118] width 22 height 7
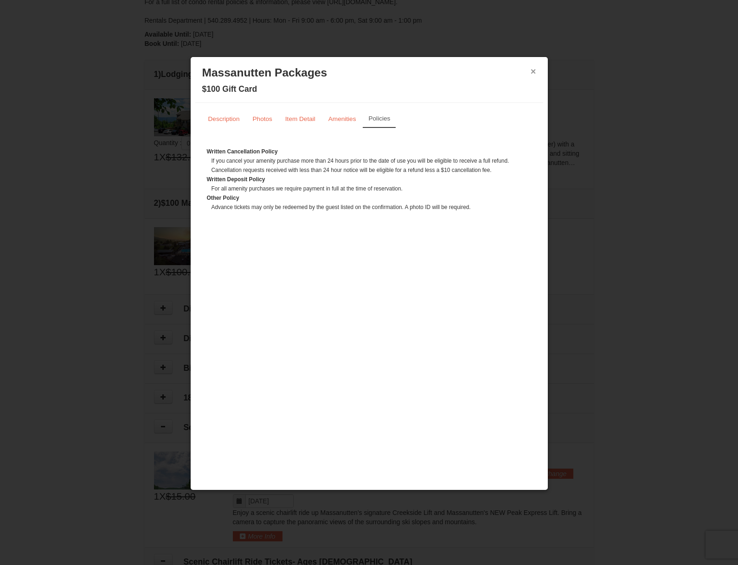
click at [533, 71] on button "×" at bounding box center [534, 71] width 6 height 9
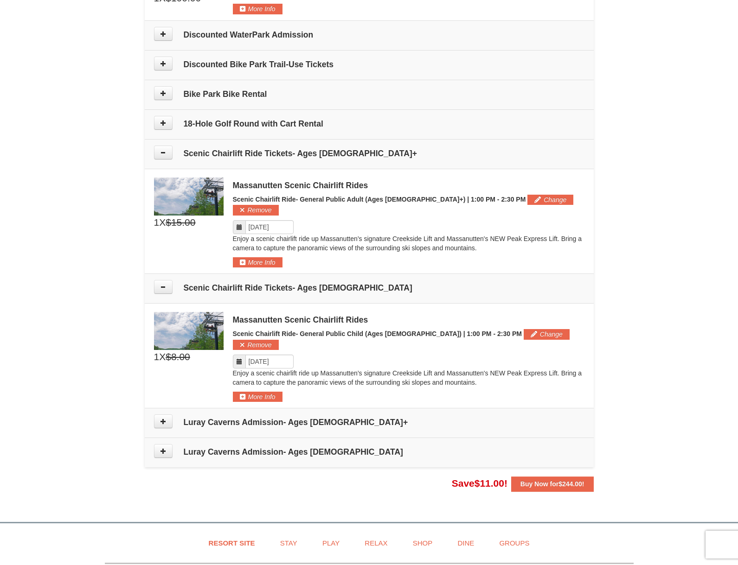
scroll to position [577, 0]
